Goal: Find specific page/section: Find specific page/section

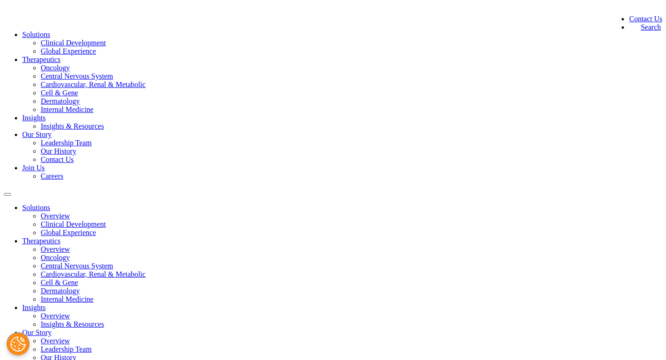
click at [63, 172] on link "Careers" at bounding box center [52, 176] width 23 height 8
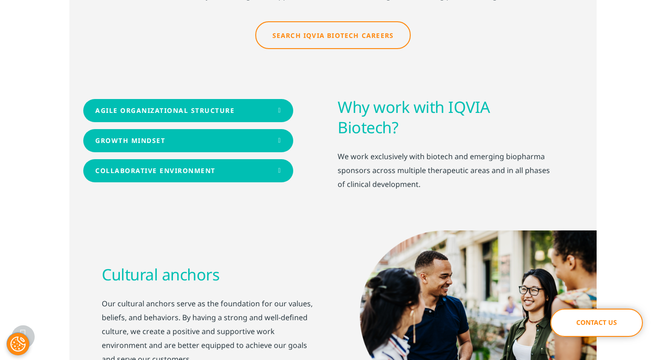
scroll to position [358, 0]
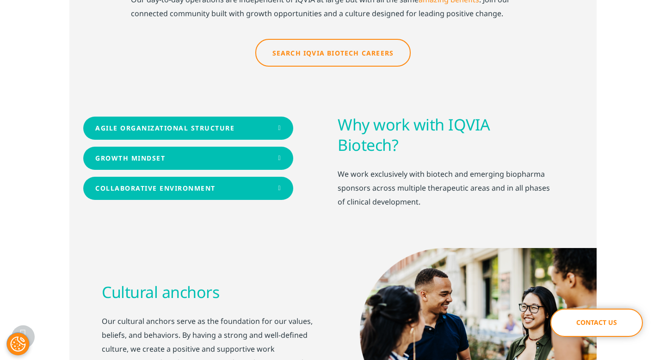
click at [254, 282] on h3 "Cultural anchors" at bounding box center [209, 292] width 214 height 20
click at [351, 39] on link "Search IQVIA Biotech Careers" at bounding box center [333, 53] width 156 height 28
